Goal: Task Accomplishment & Management: Use online tool/utility

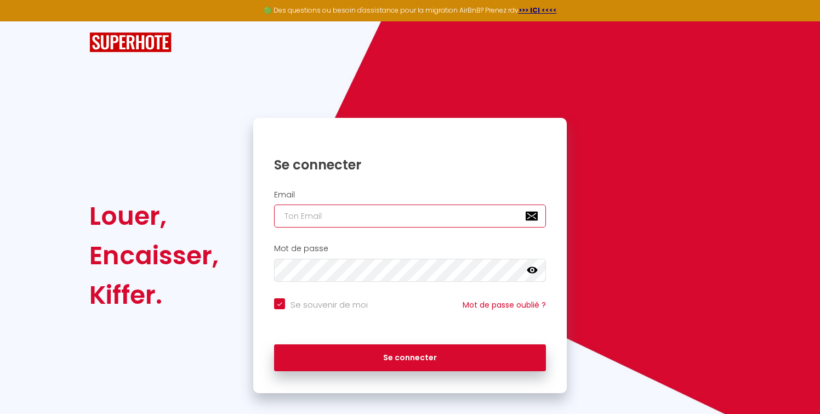
type input "[EMAIL_ADDRESS][DOMAIN_NAME]"
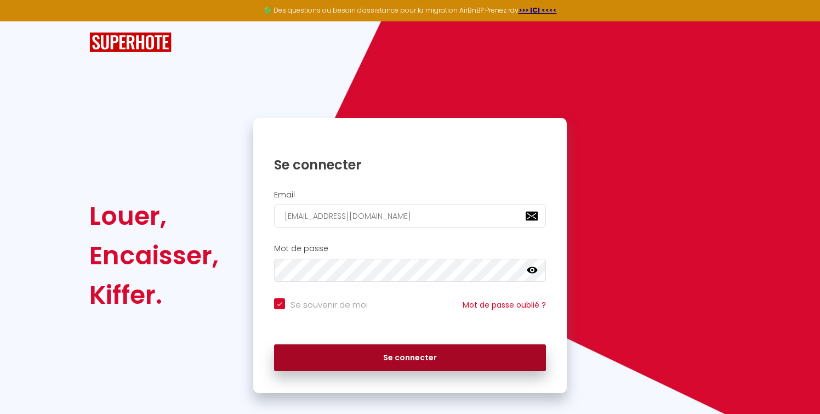
click at [409, 358] on button "Se connecter" at bounding box center [410, 357] width 272 height 27
checkbox input "true"
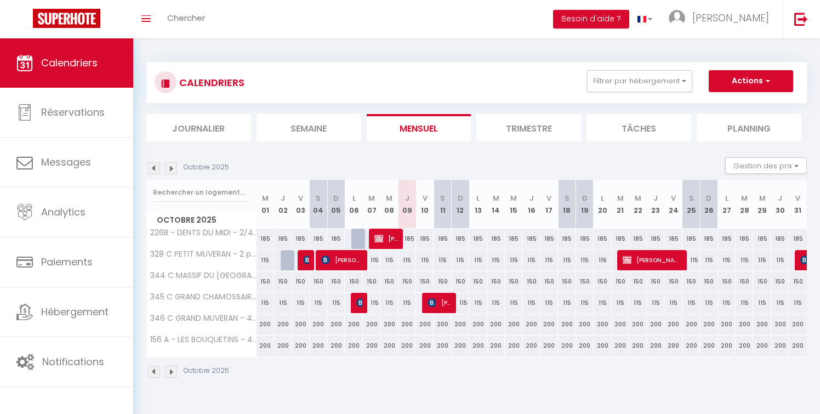
click at [171, 167] on img at bounding box center [171, 168] width 12 height 12
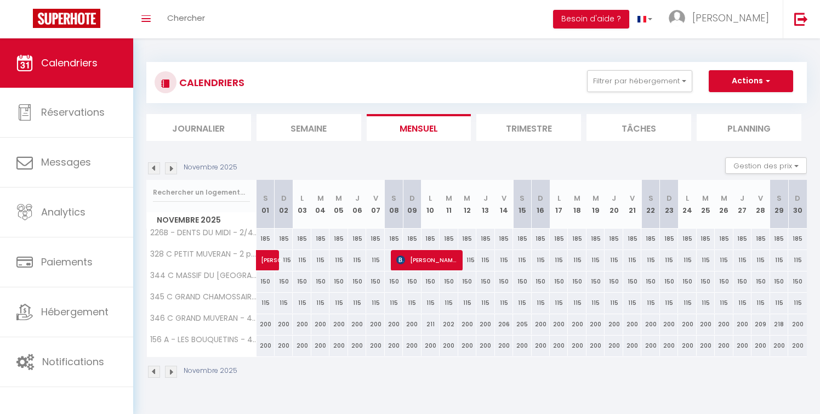
click at [171, 167] on img at bounding box center [171, 168] width 12 height 12
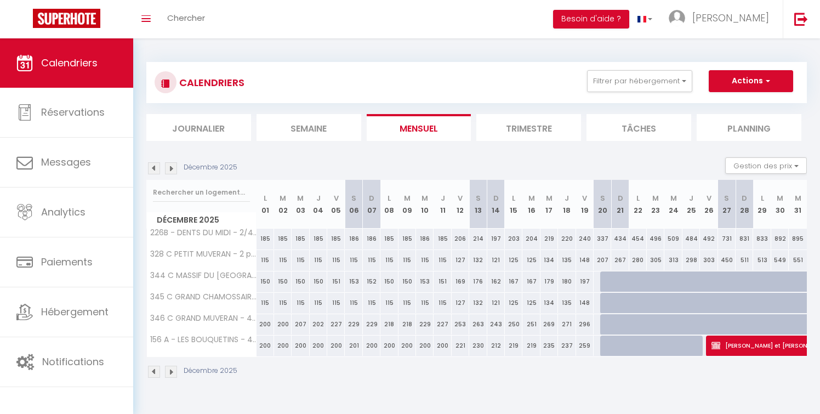
click at [171, 167] on img at bounding box center [171, 168] width 12 height 12
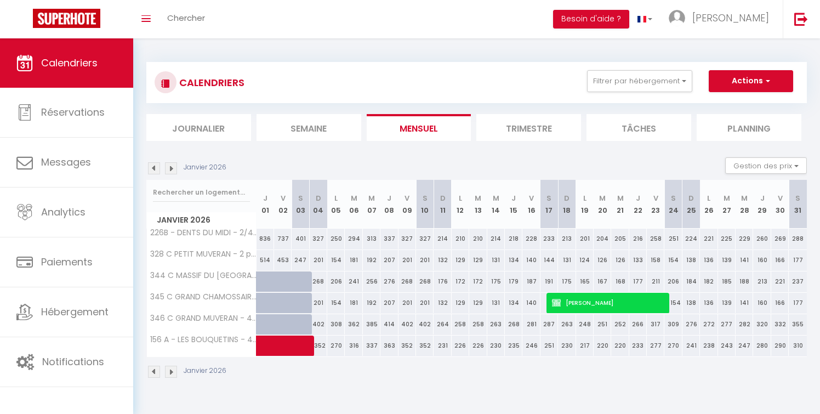
click at [171, 167] on img at bounding box center [171, 168] width 12 height 12
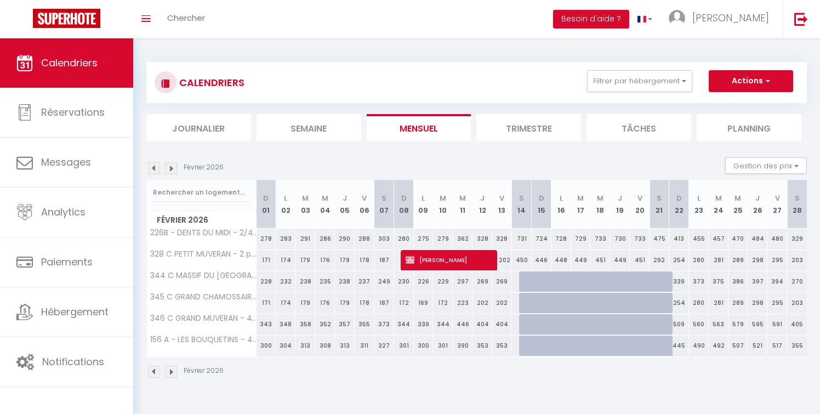
click at [152, 167] on img at bounding box center [154, 168] width 12 height 12
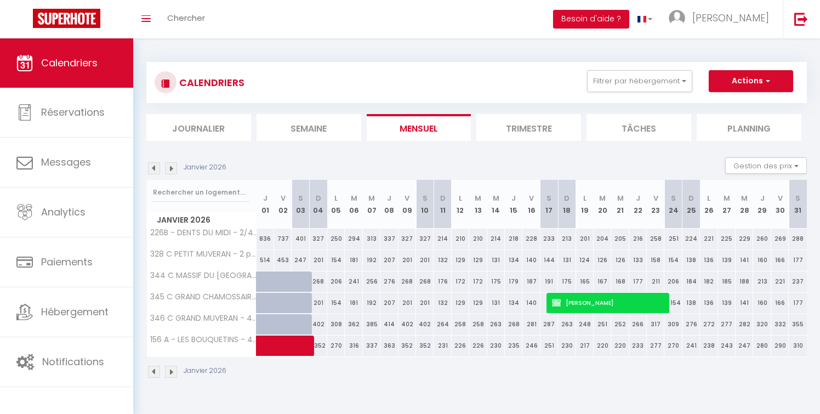
click at [173, 168] on img at bounding box center [171, 168] width 12 height 12
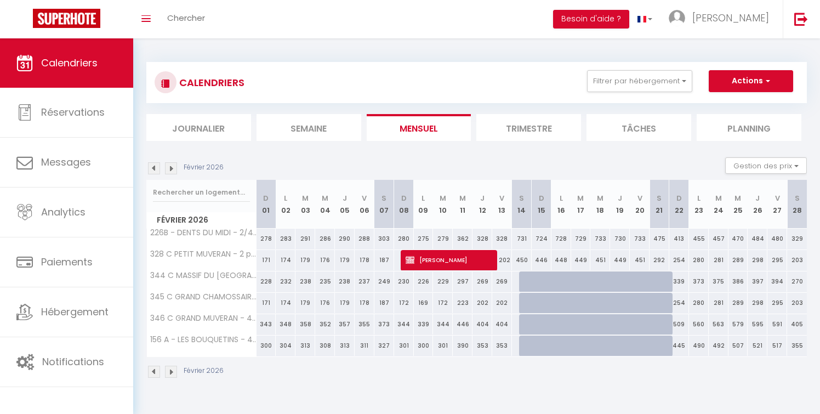
scroll to position [38, 0]
